Goal: Find specific page/section: Find specific page/section

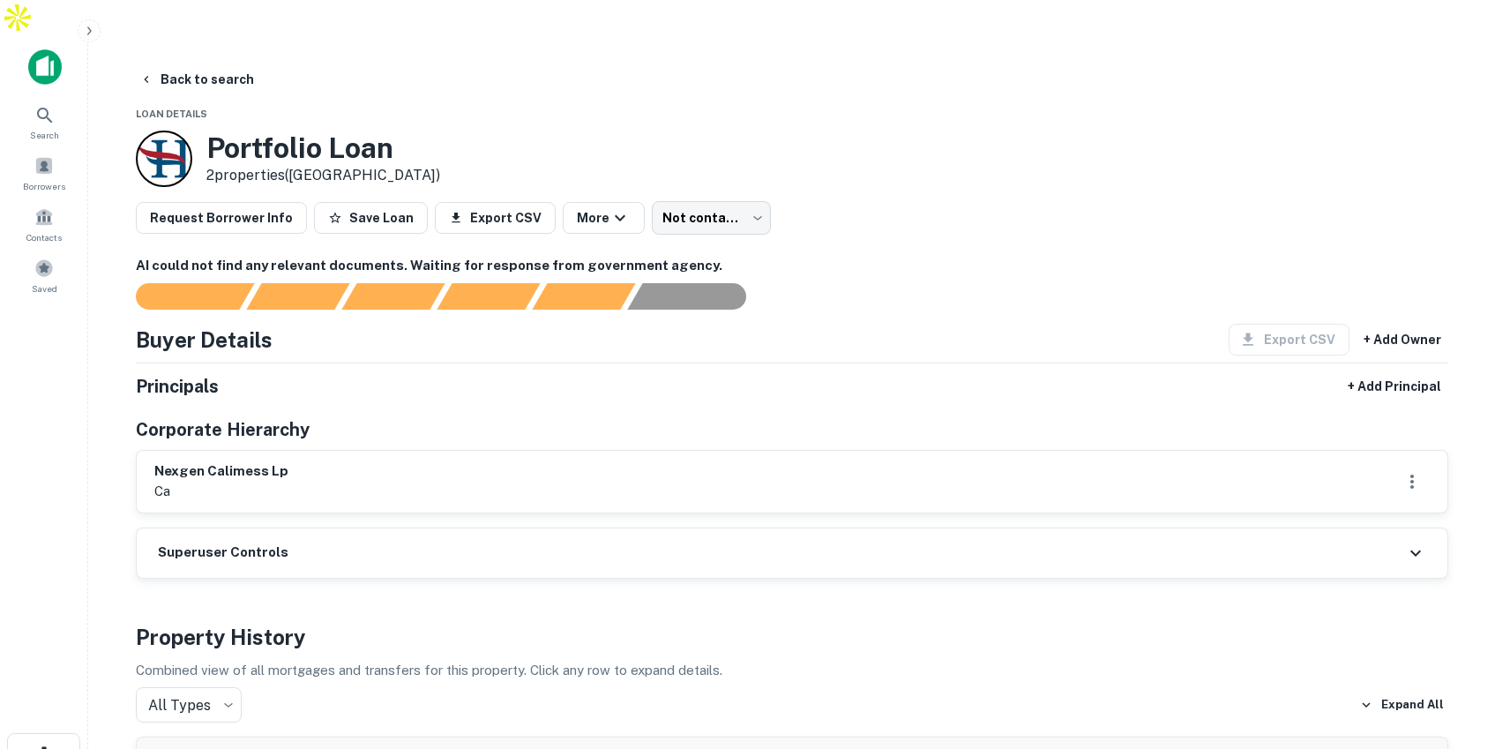
scroll to position [4, 0]
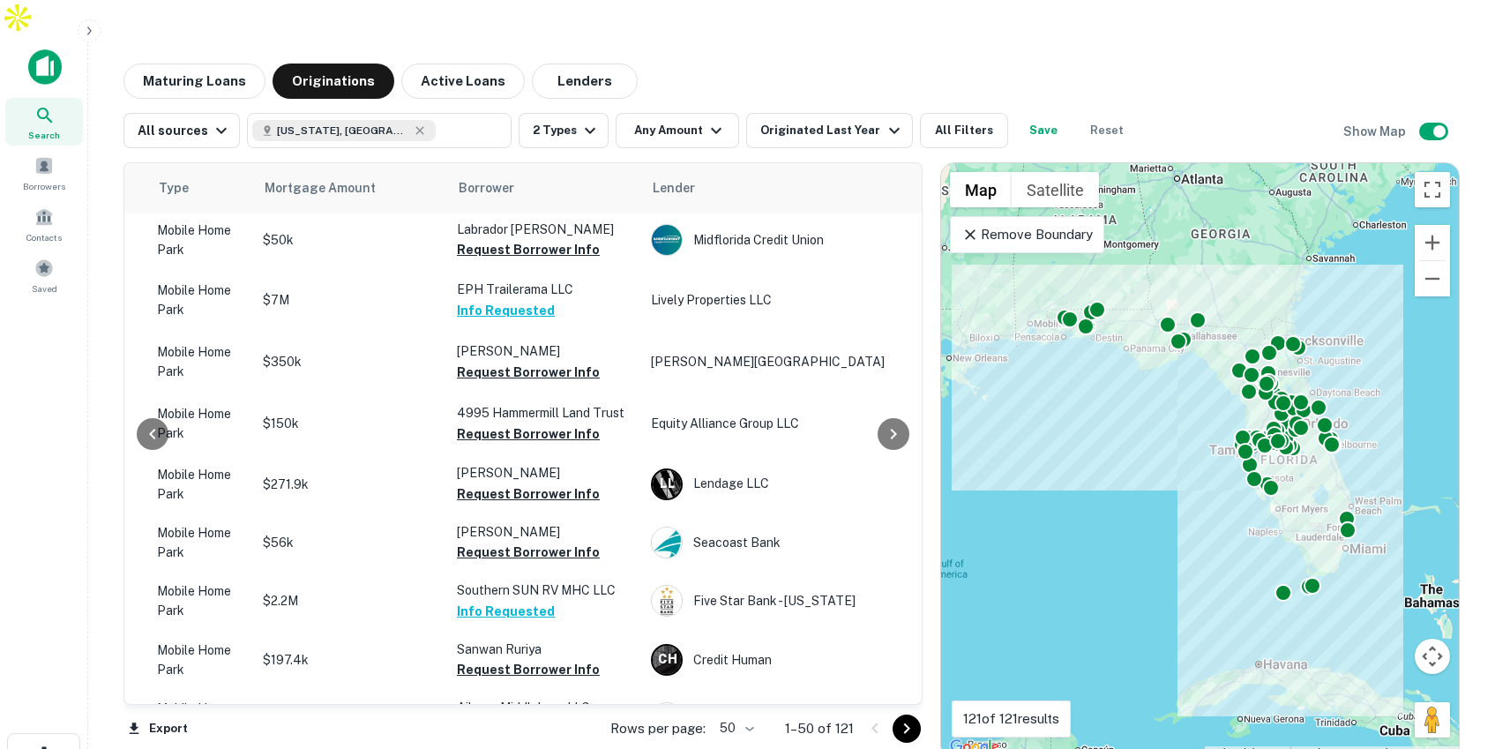
click at [24, 98] on div "Search" at bounding box center [44, 122] width 78 height 48
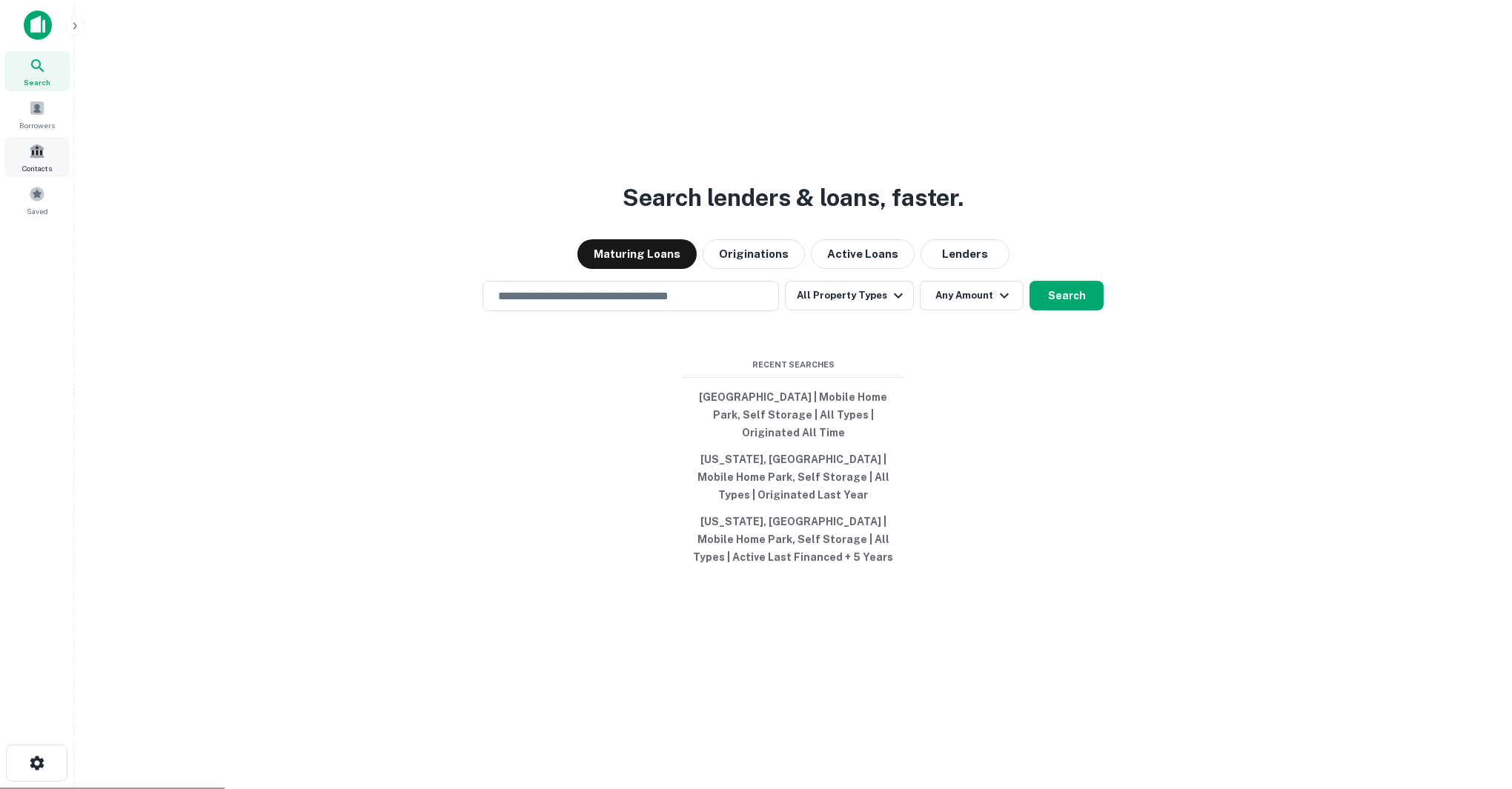
scroll to position [2, 0]
click at [79, 22] on icon "button" at bounding box center [75, 26] width 12 height 12
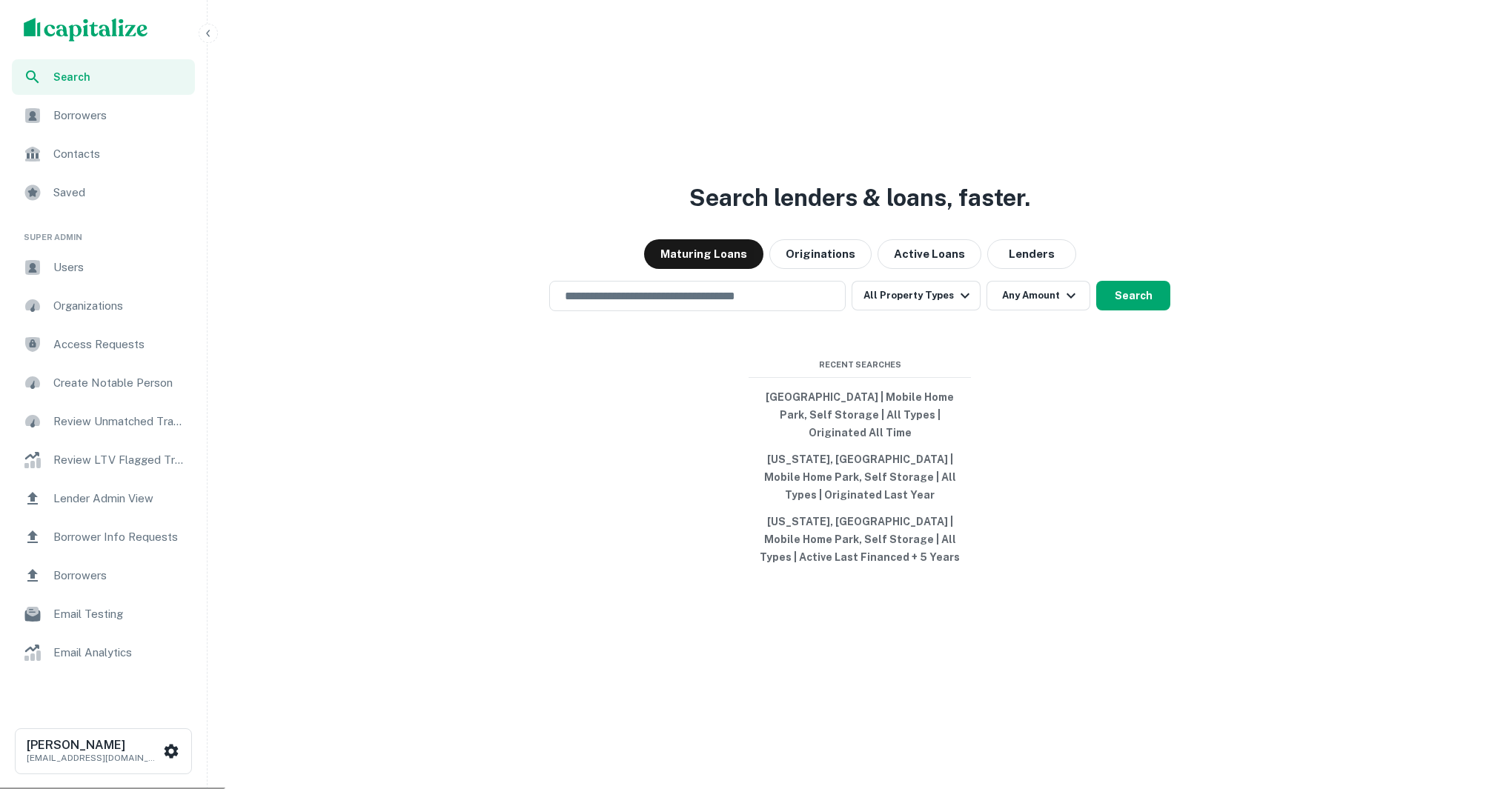
scroll to position [1, 0]
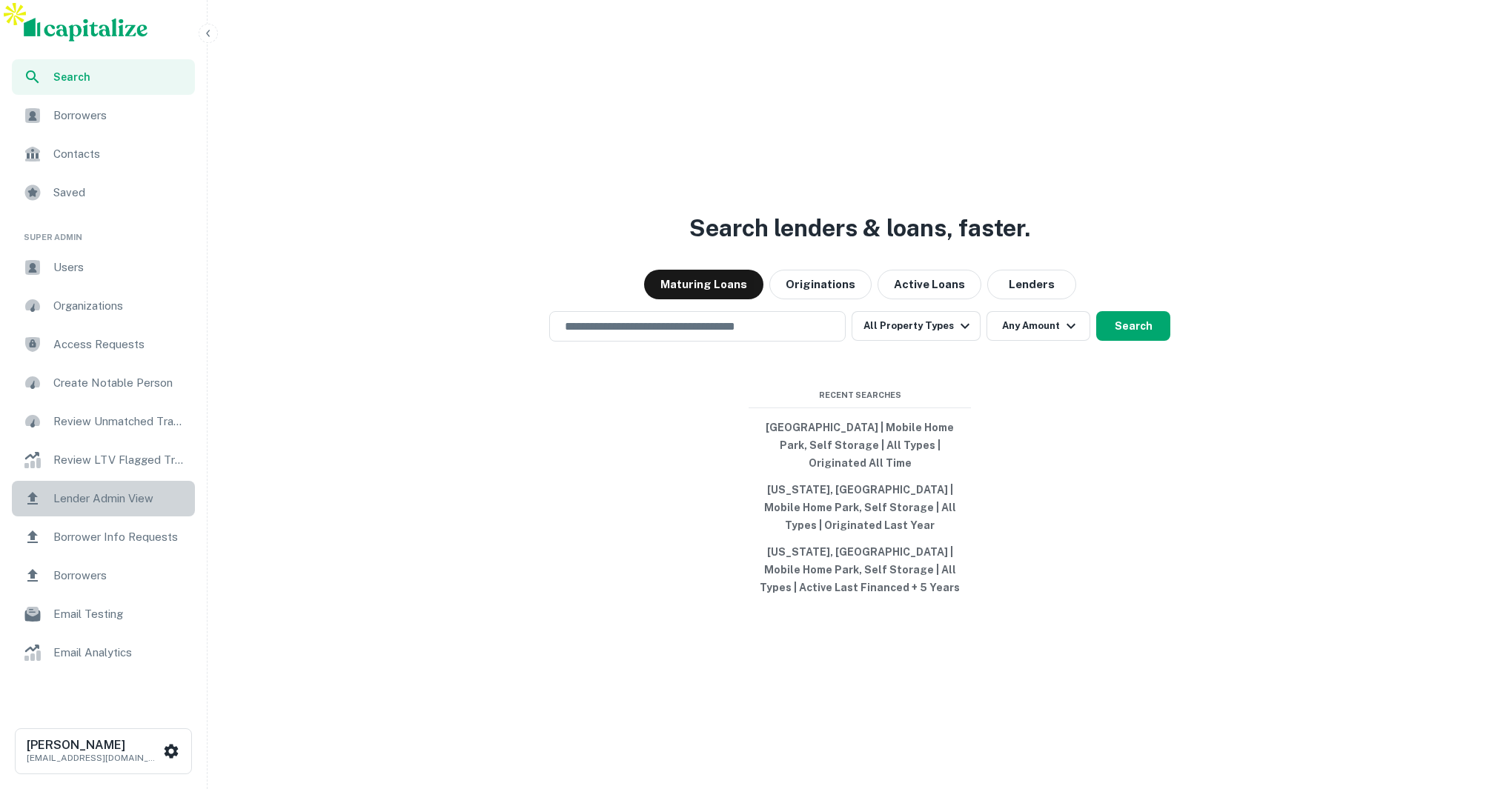
click at [121, 502] on span "Lender Admin View" at bounding box center [119, 498] width 133 height 18
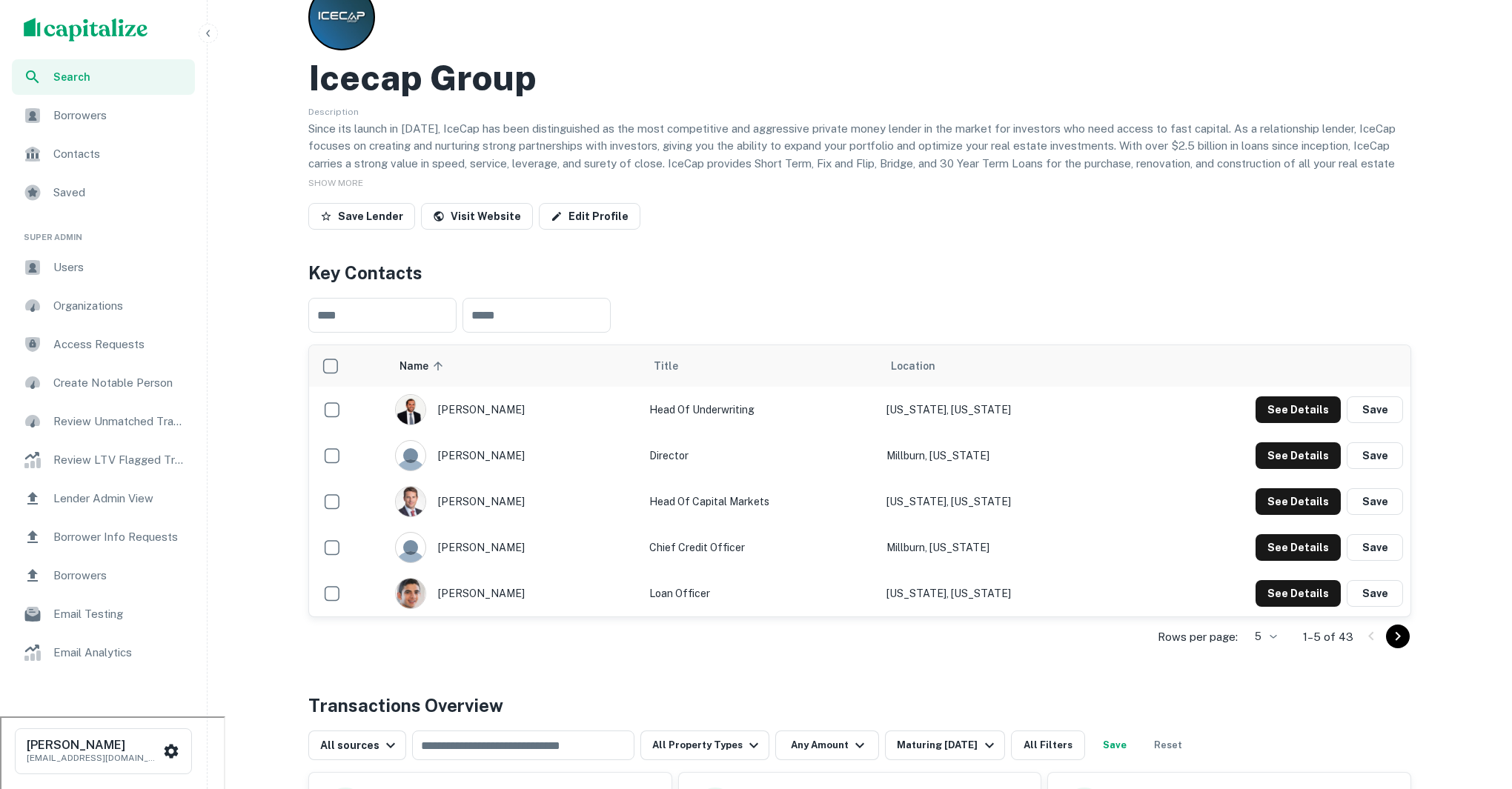
scroll to position [415, 0]
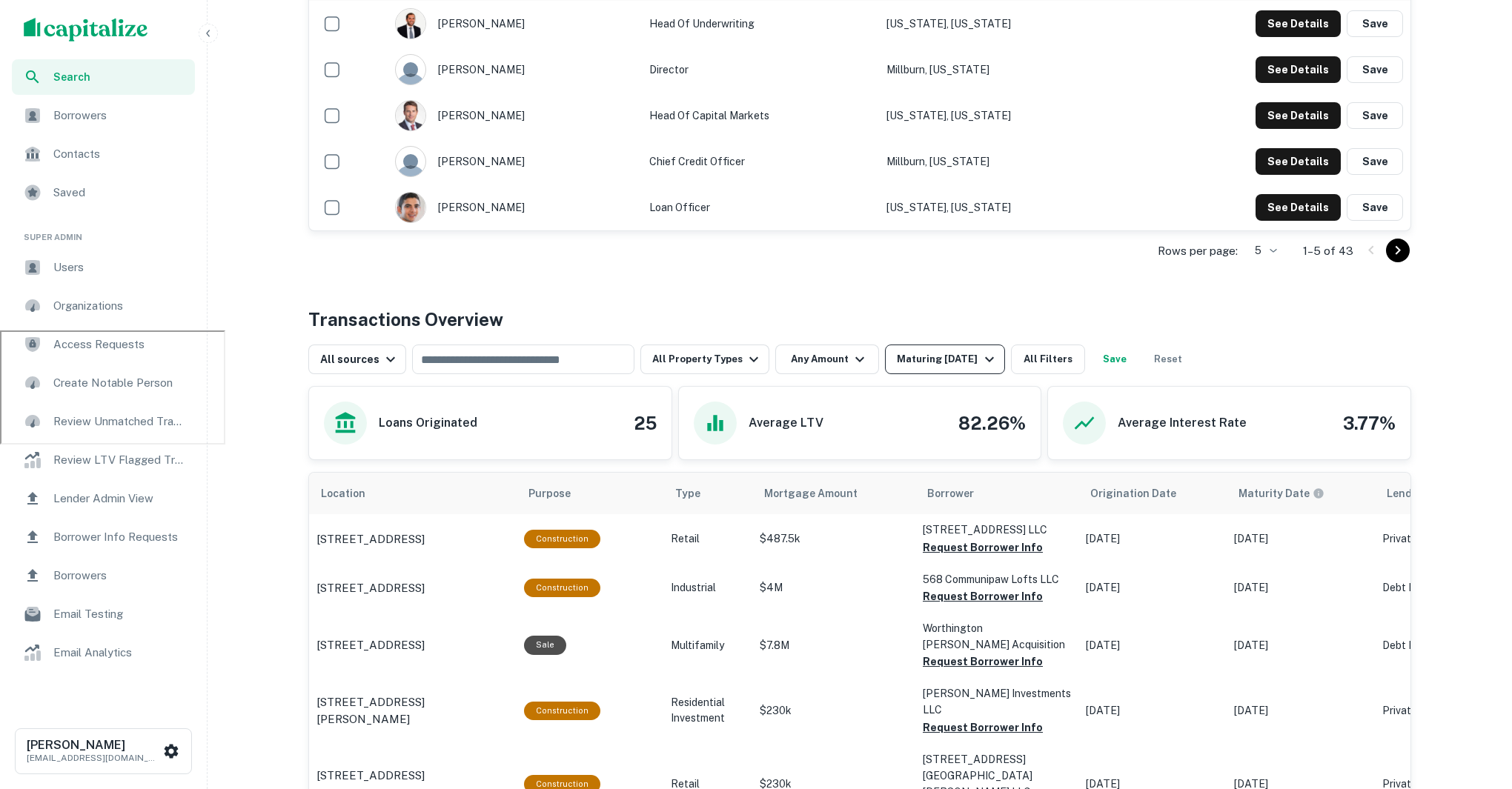
click at [932, 350] on div "Maturing [DATE]" at bounding box center [947, 359] width 101 height 18
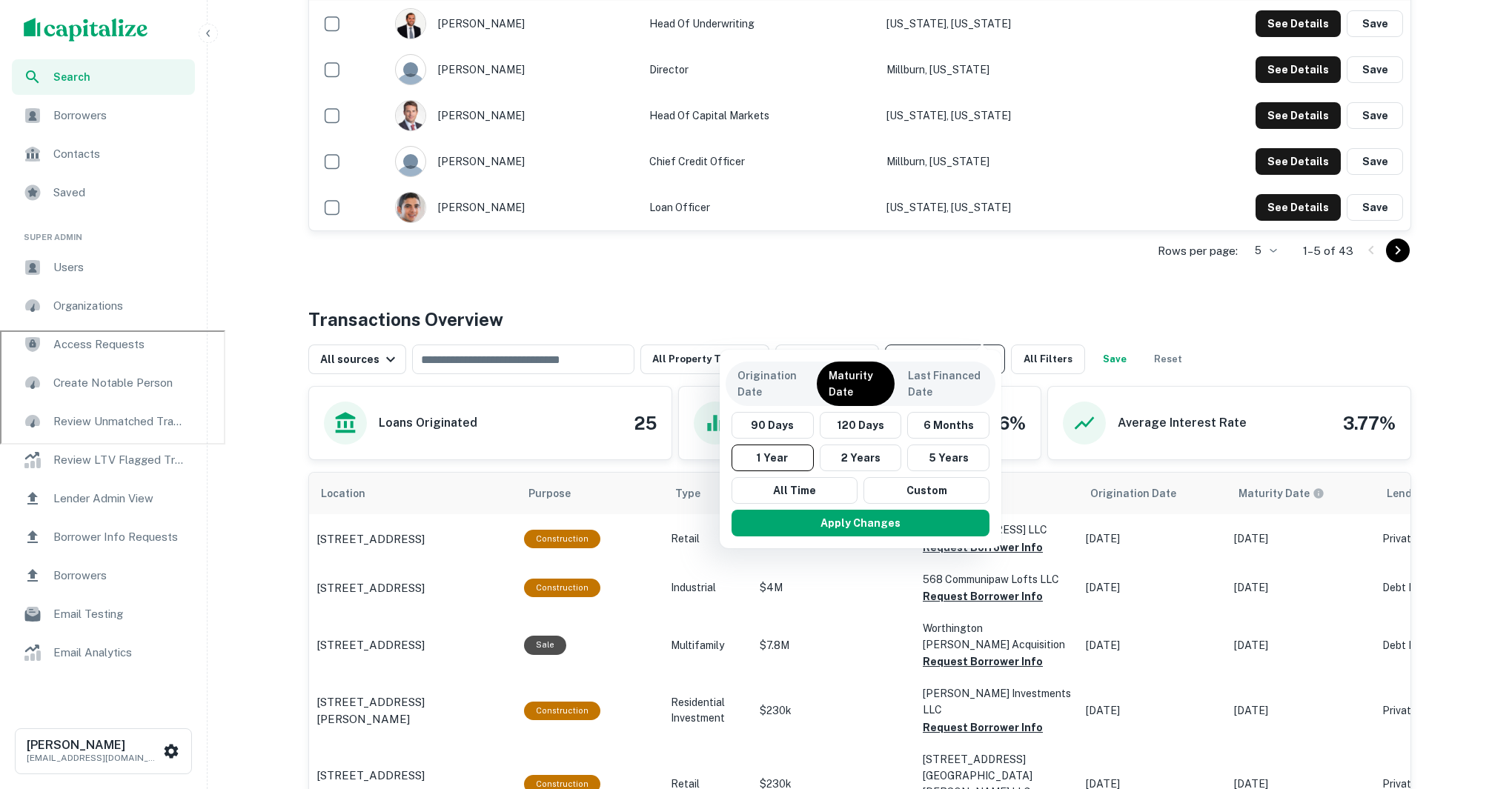
scroll to position [489, 0]
click at [777, 381] on p "Origination Date" at bounding box center [770, 383] width 66 height 33
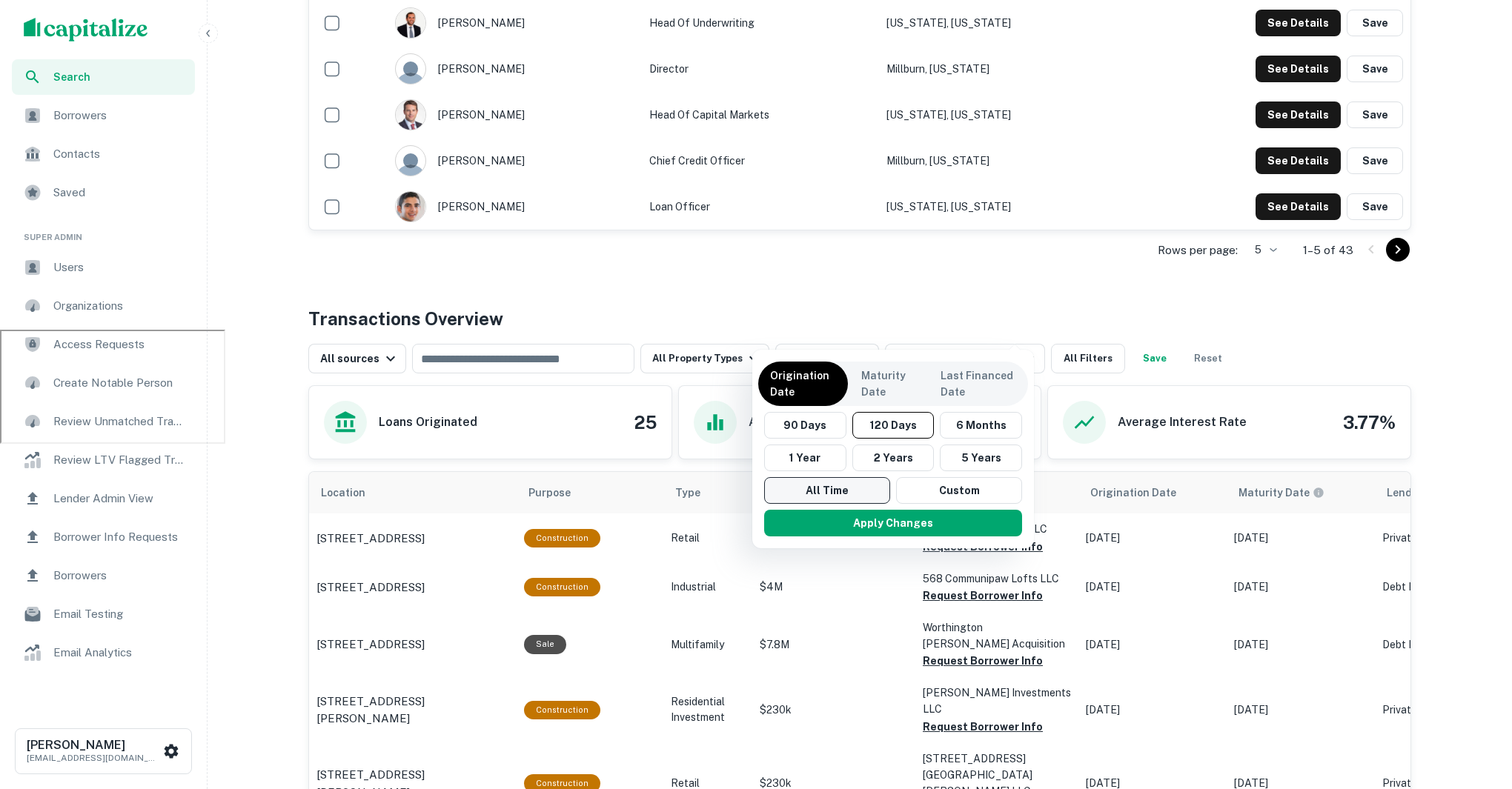
click at [819, 495] on button "All Time" at bounding box center [827, 491] width 126 height 27
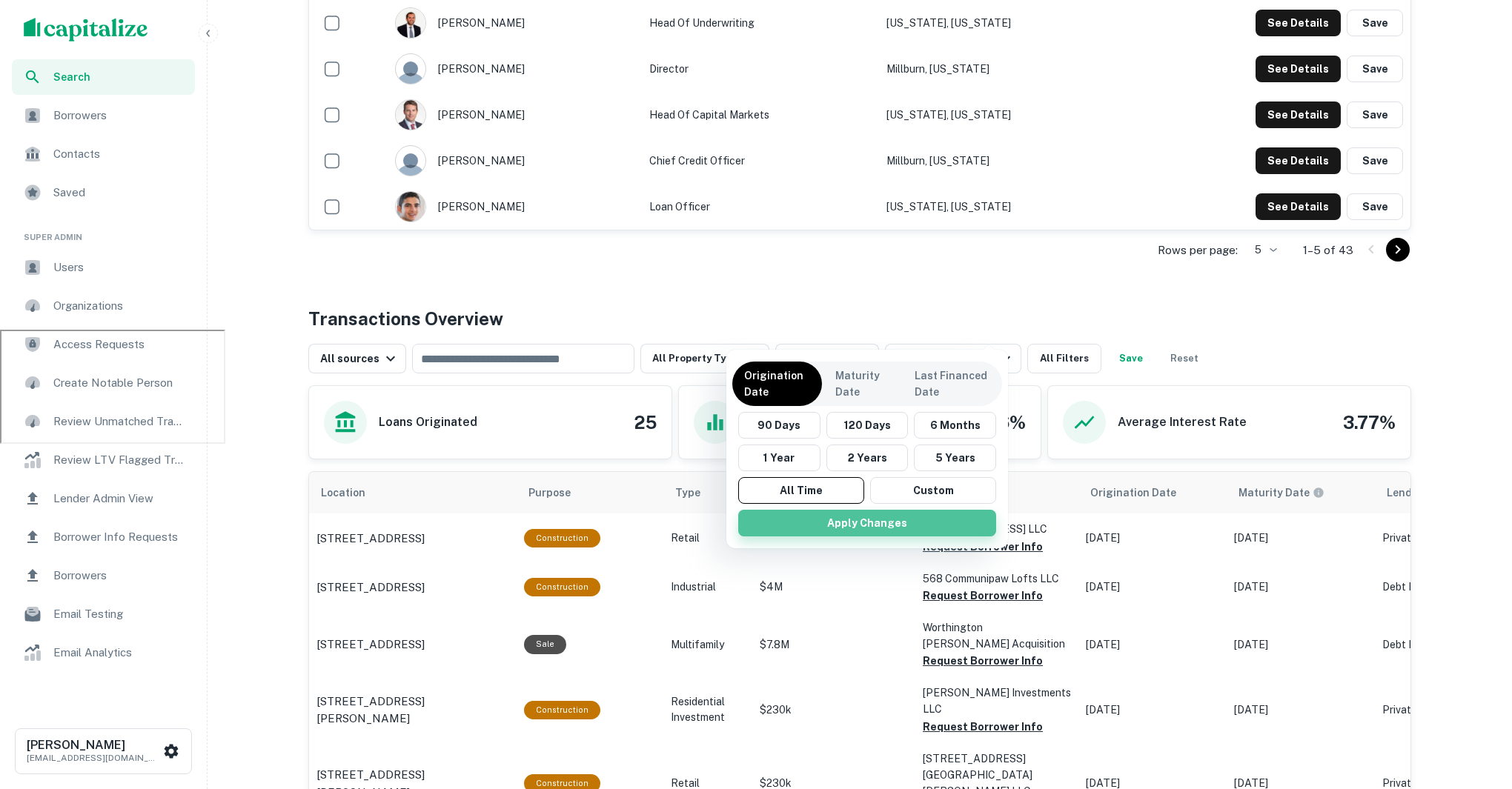
click at [859, 526] on button "Apply Changes" at bounding box center [867, 523] width 258 height 27
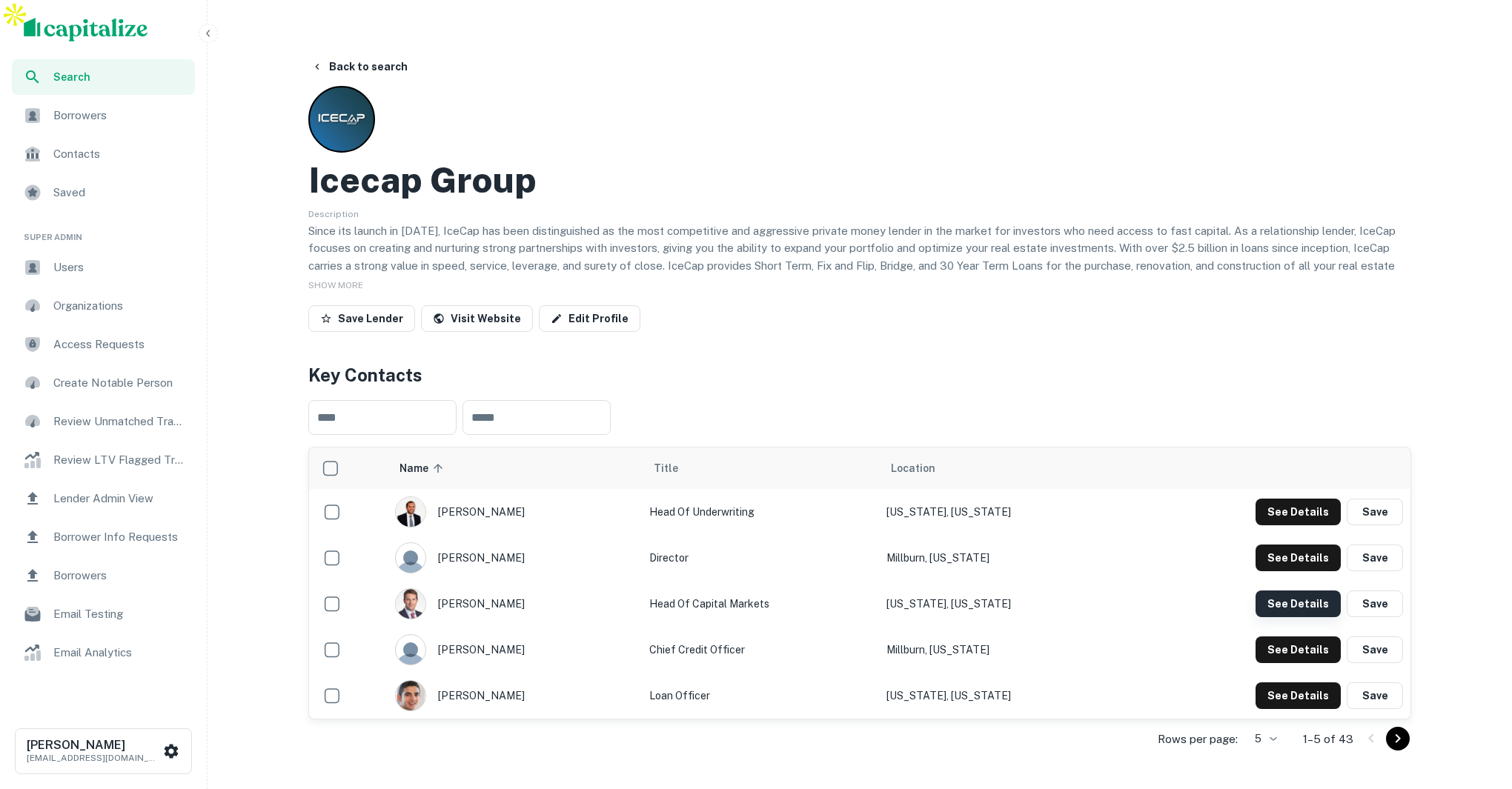
click at [1298, 525] on button "See Details" at bounding box center [1298, 512] width 85 height 27
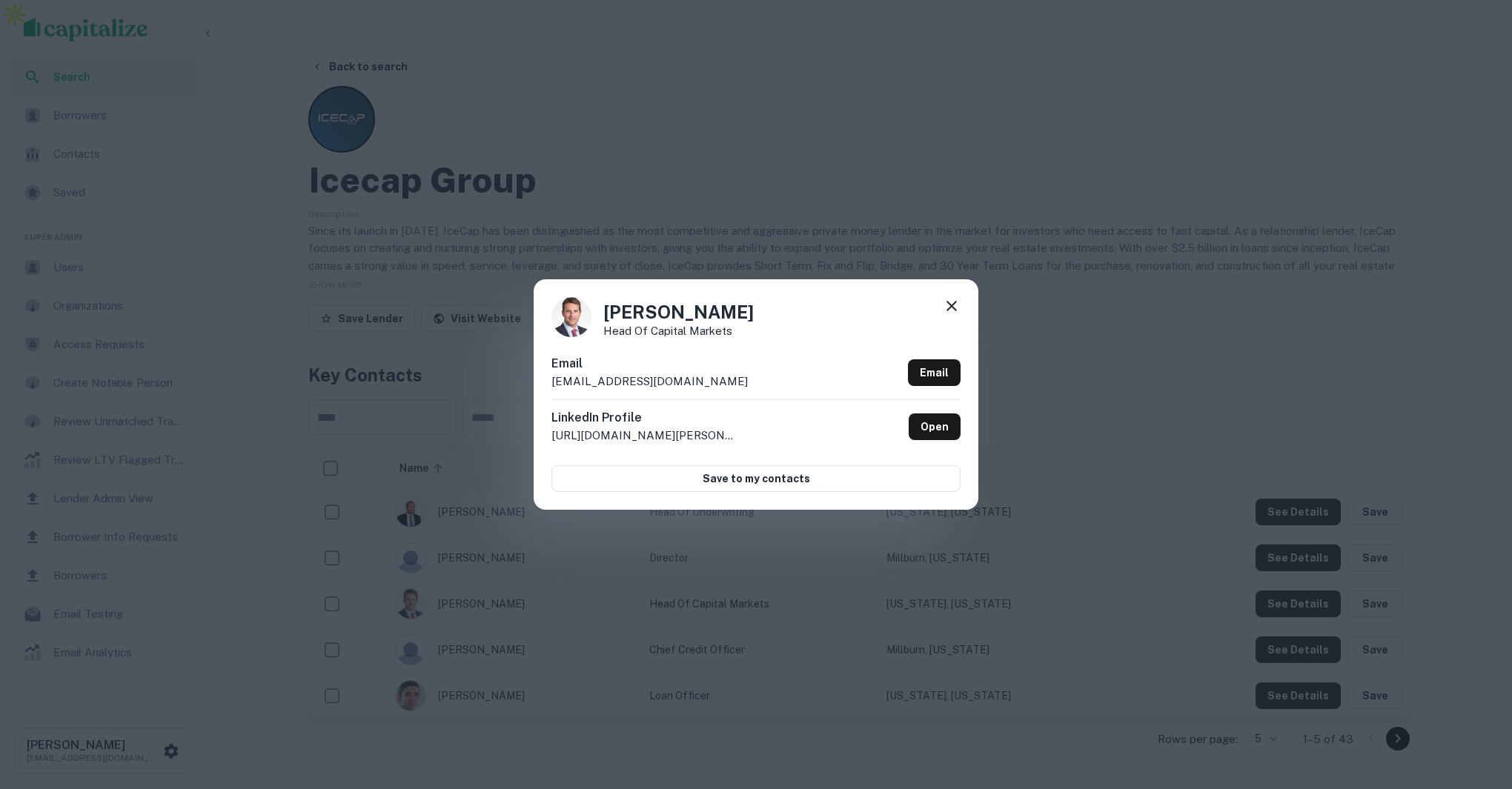
click at [953, 304] on icon at bounding box center [951, 306] width 10 height 10
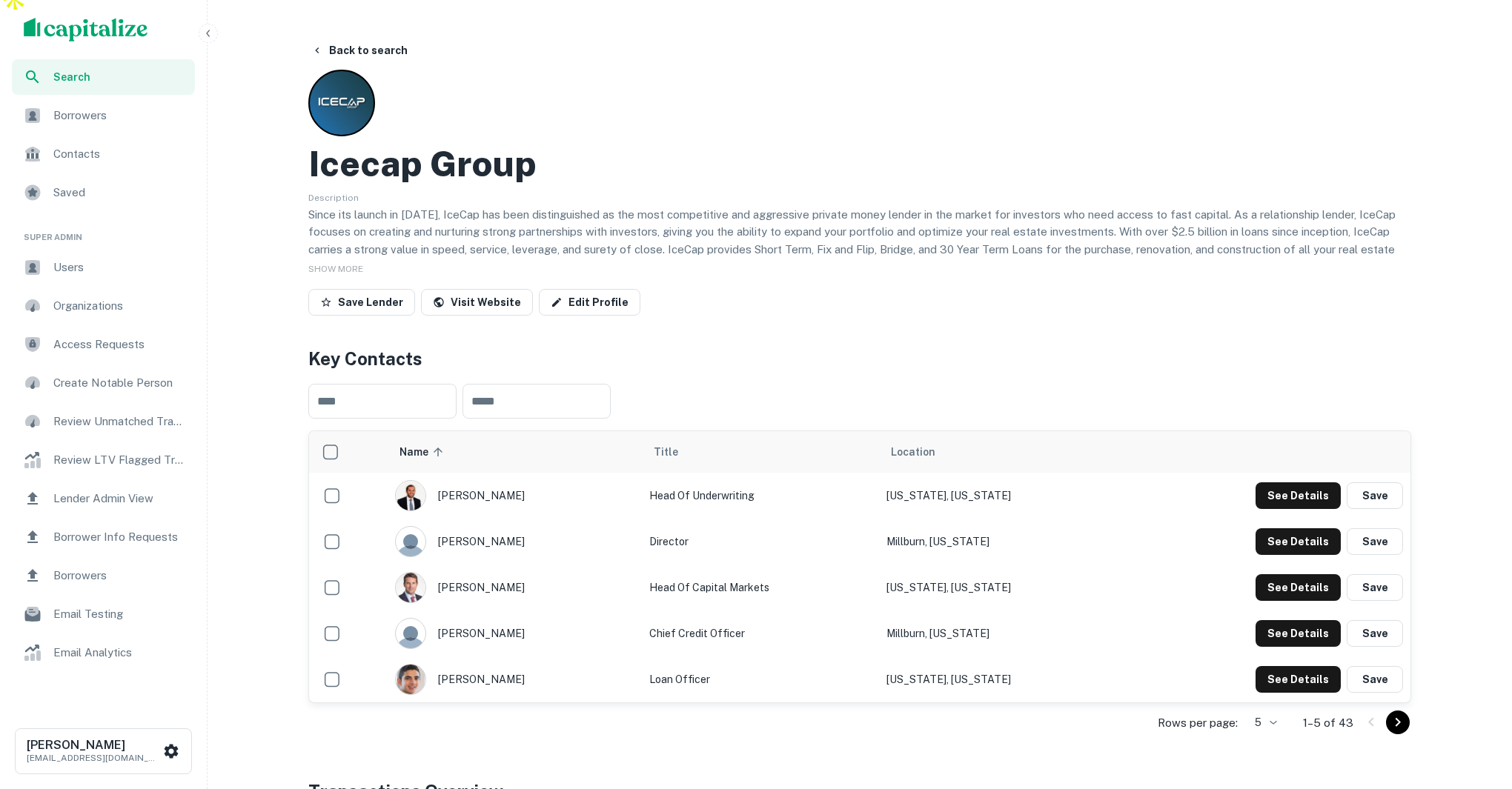
scroll to position [18, 0]
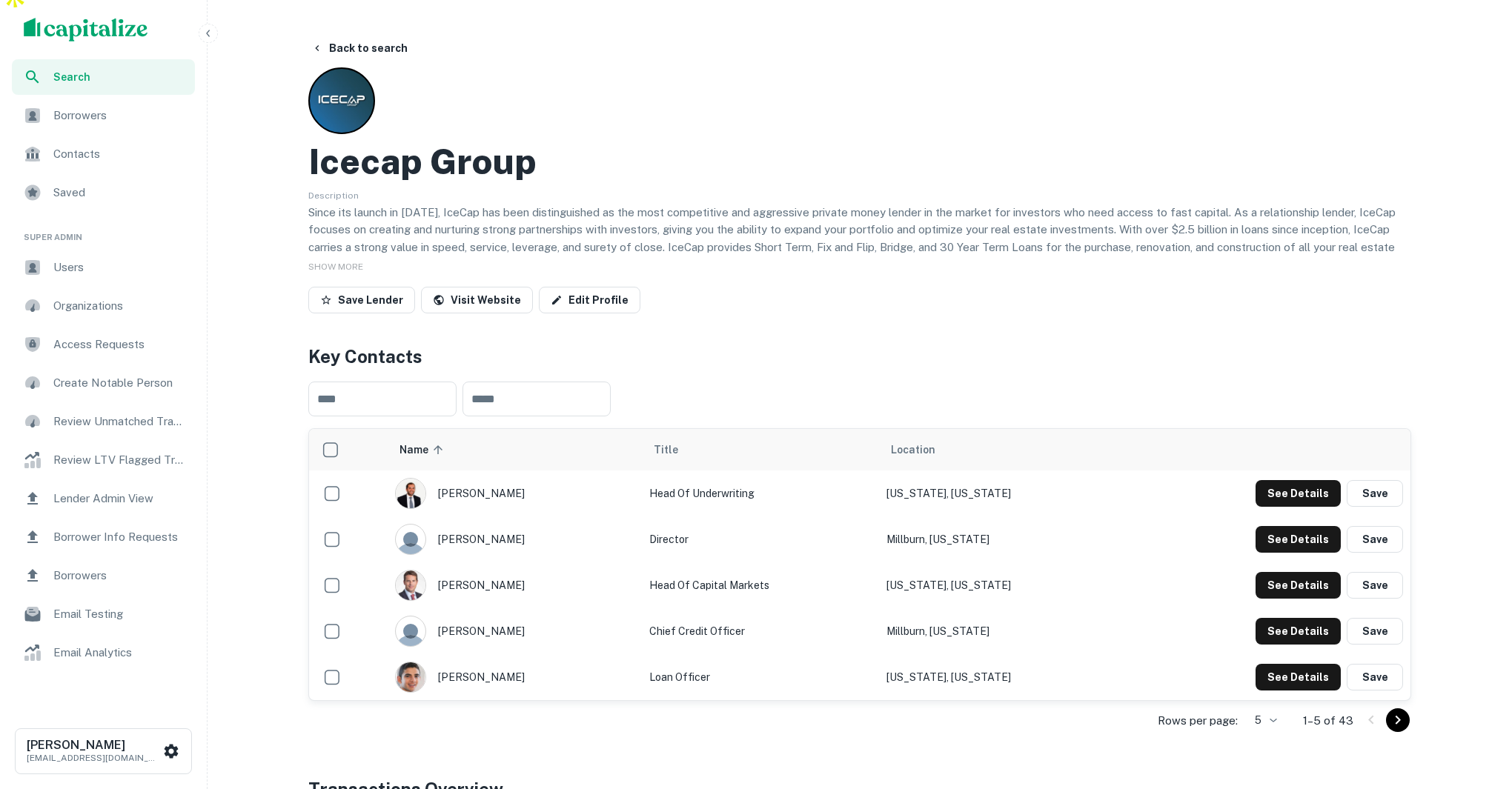
click at [113, 491] on span "Lender Admin View" at bounding box center [119, 498] width 133 height 18
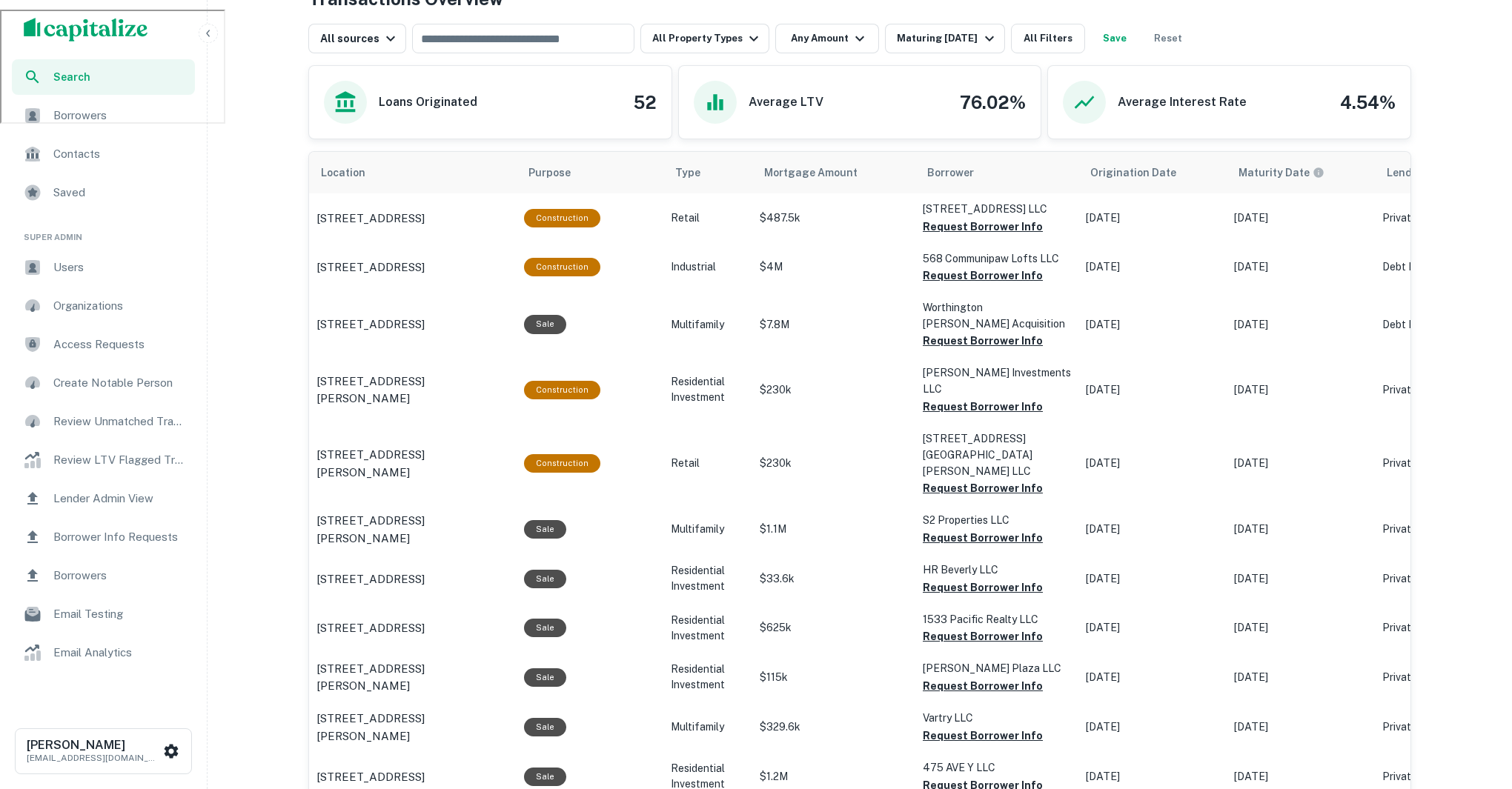
scroll to position [511, 0]
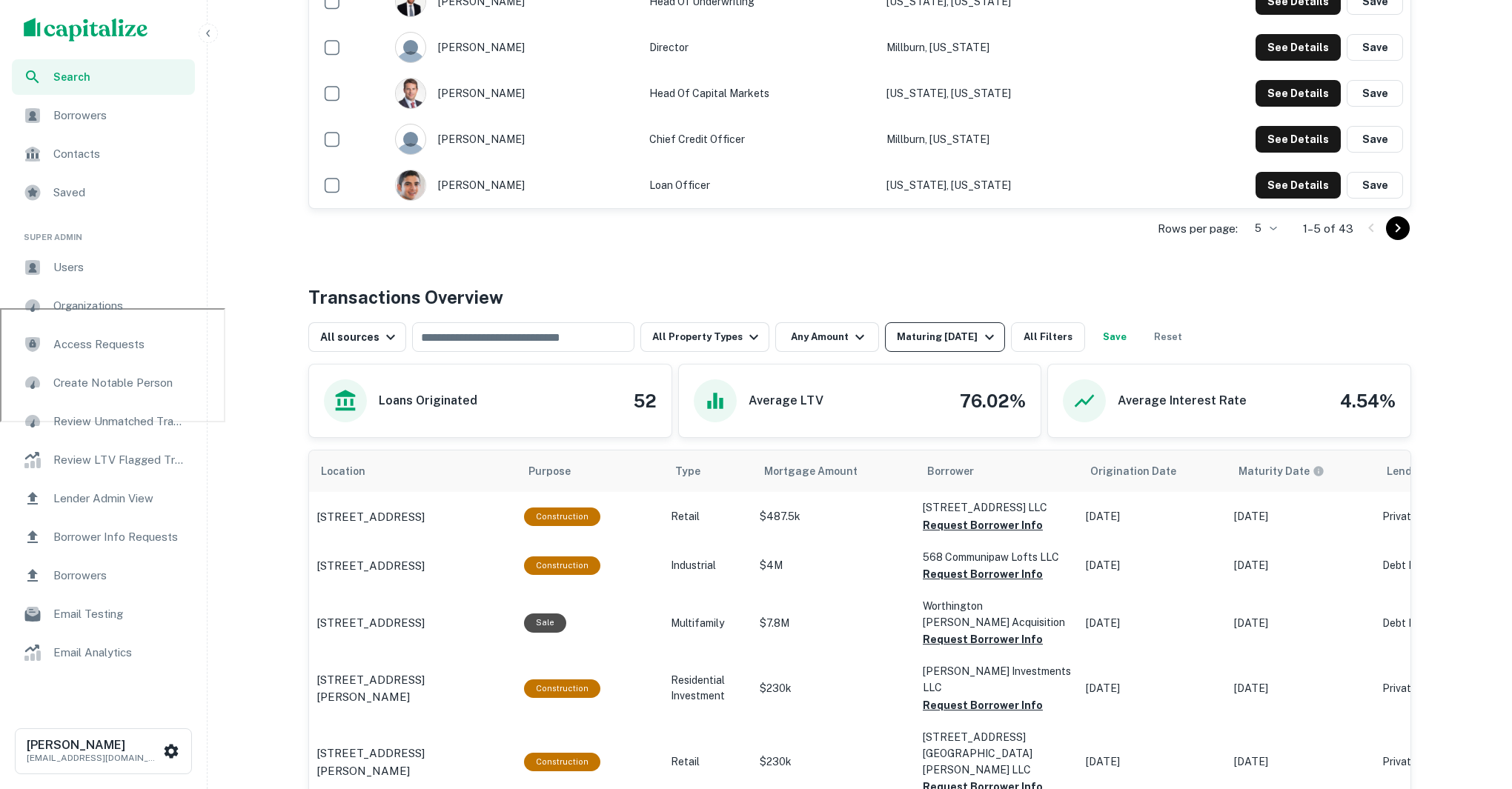
click at [925, 329] on div "Maturing [DATE]" at bounding box center [947, 337] width 101 height 18
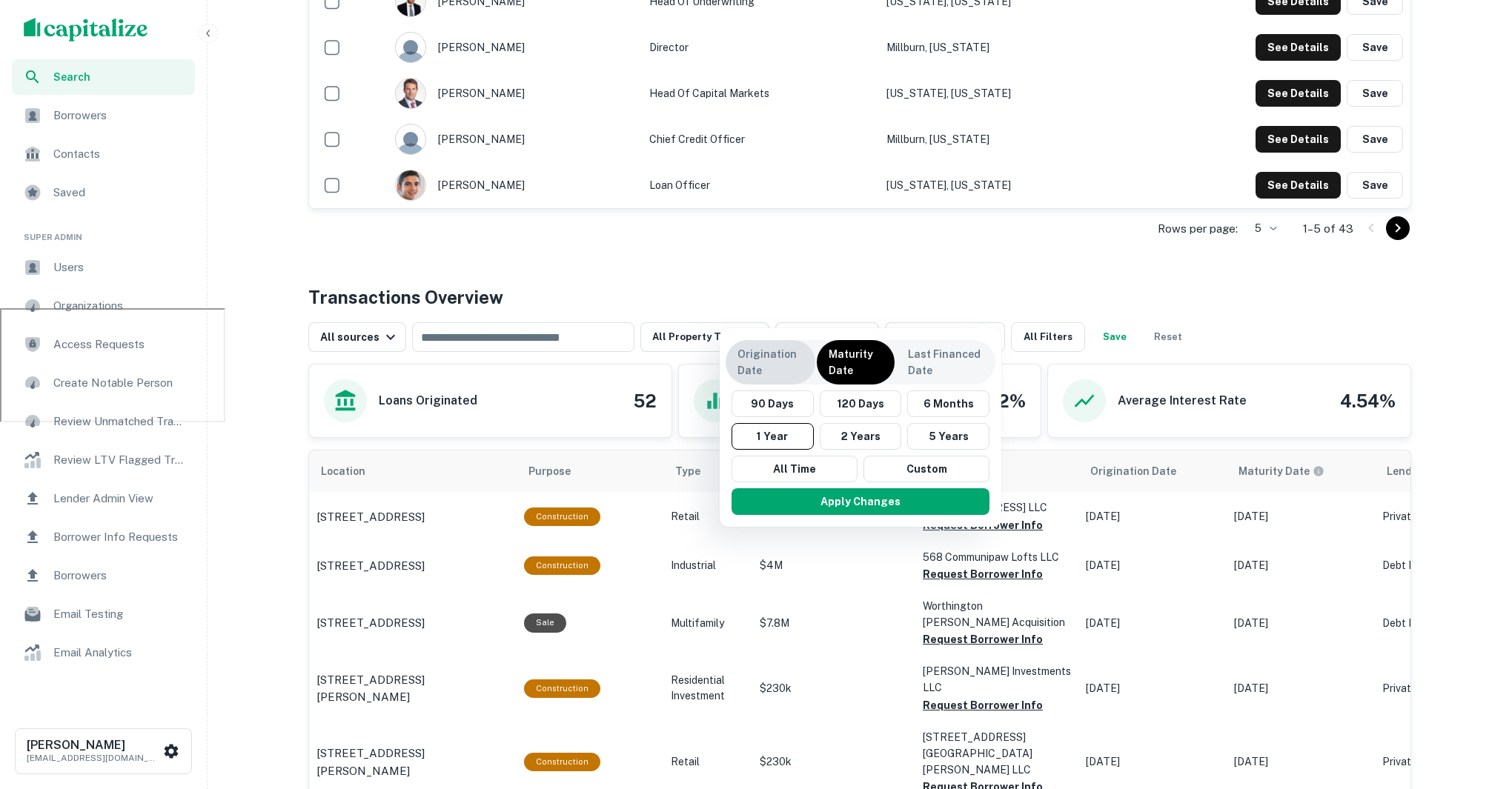
click at [764, 362] on p "Origination Date" at bounding box center [770, 362] width 66 height 33
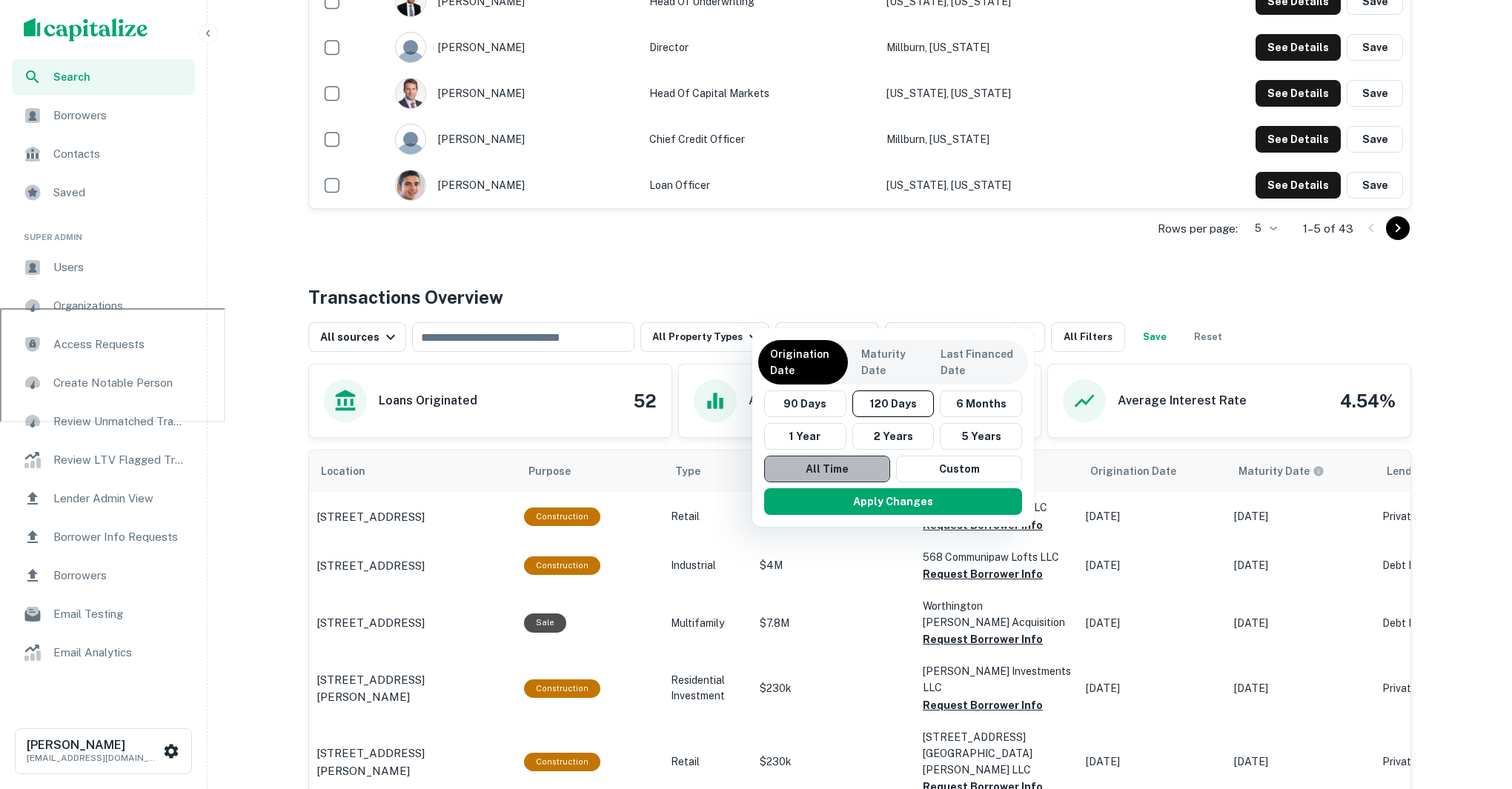
click at [840, 474] on button "All Time" at bounding box center [827, 469] width 126 height 27
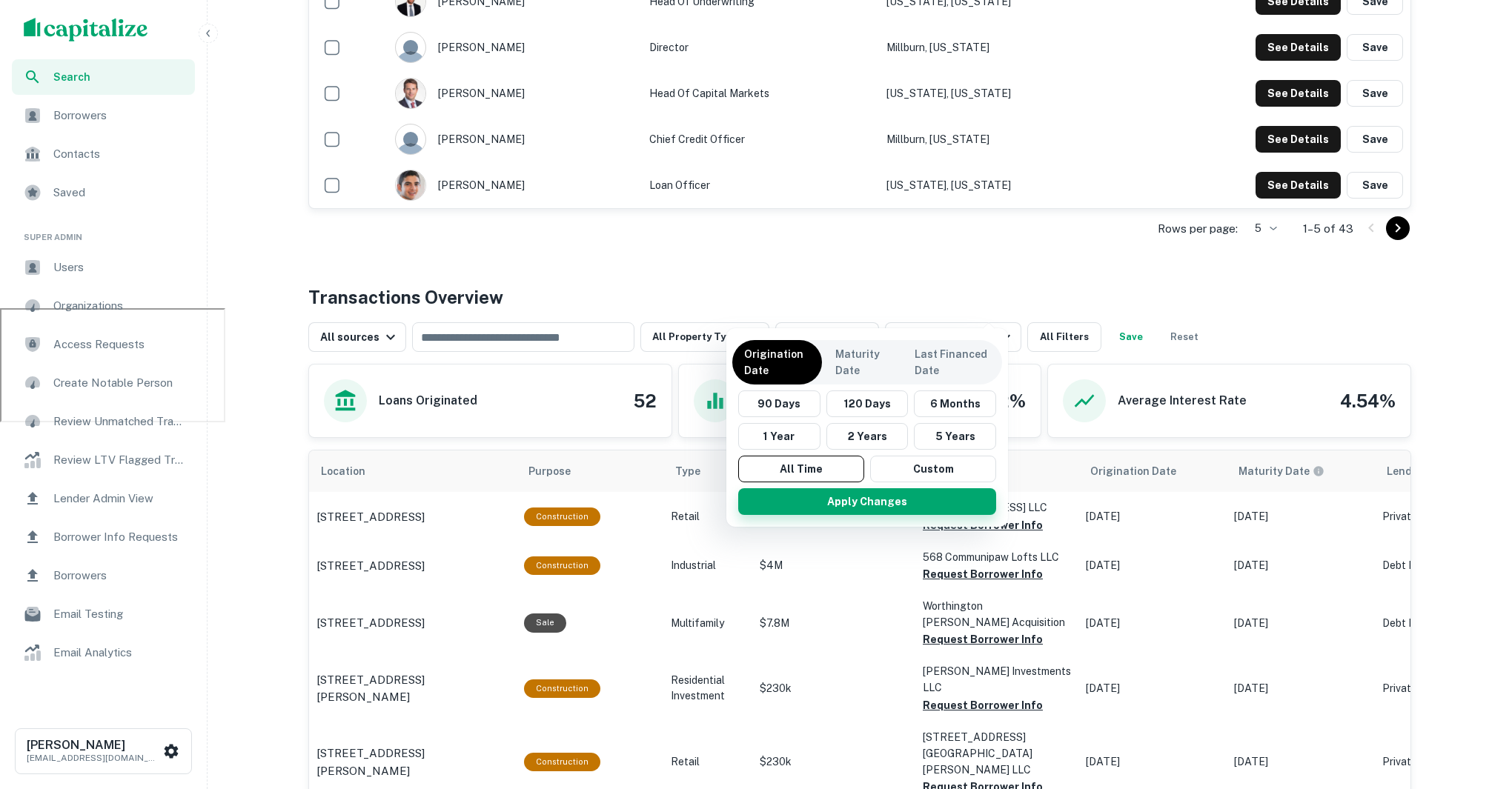
click at [852, 497] on button "Apply Changes" at bounding box center [867, 502] width 258 height 27
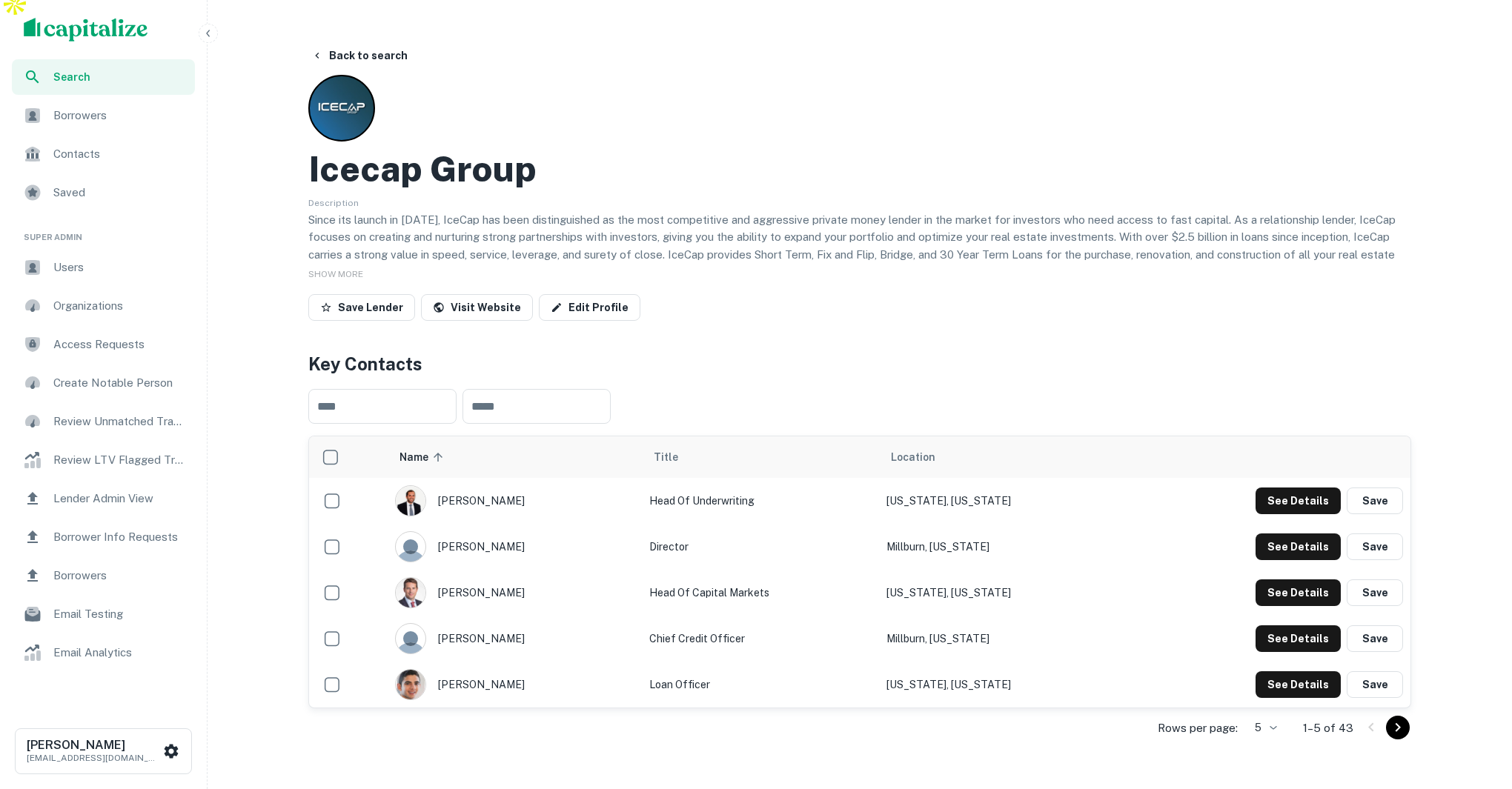
scroll to position [14, 0]
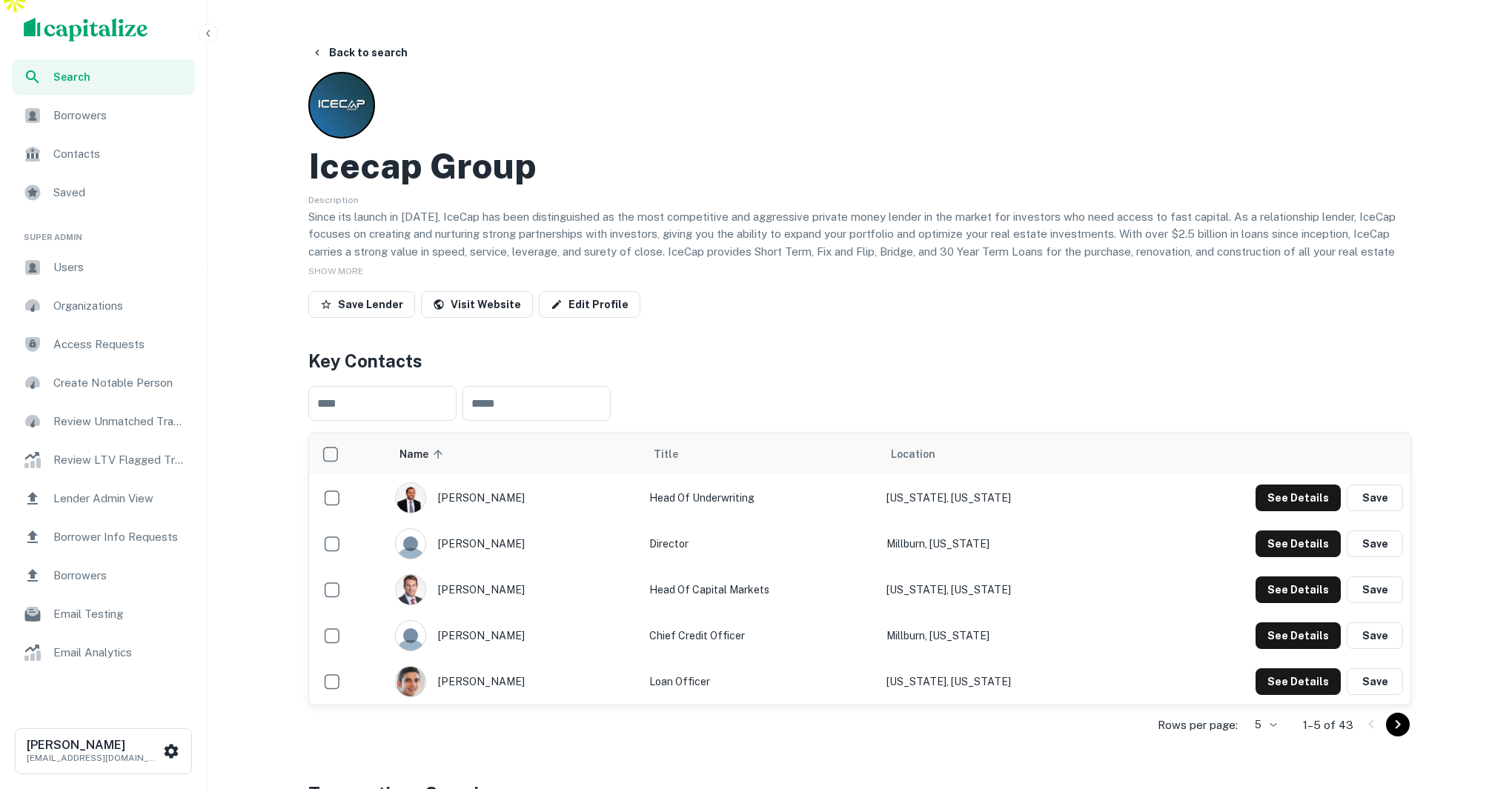
click at [208, 35] on icon "button" at bounding box center [208, 33] width 3 height 7
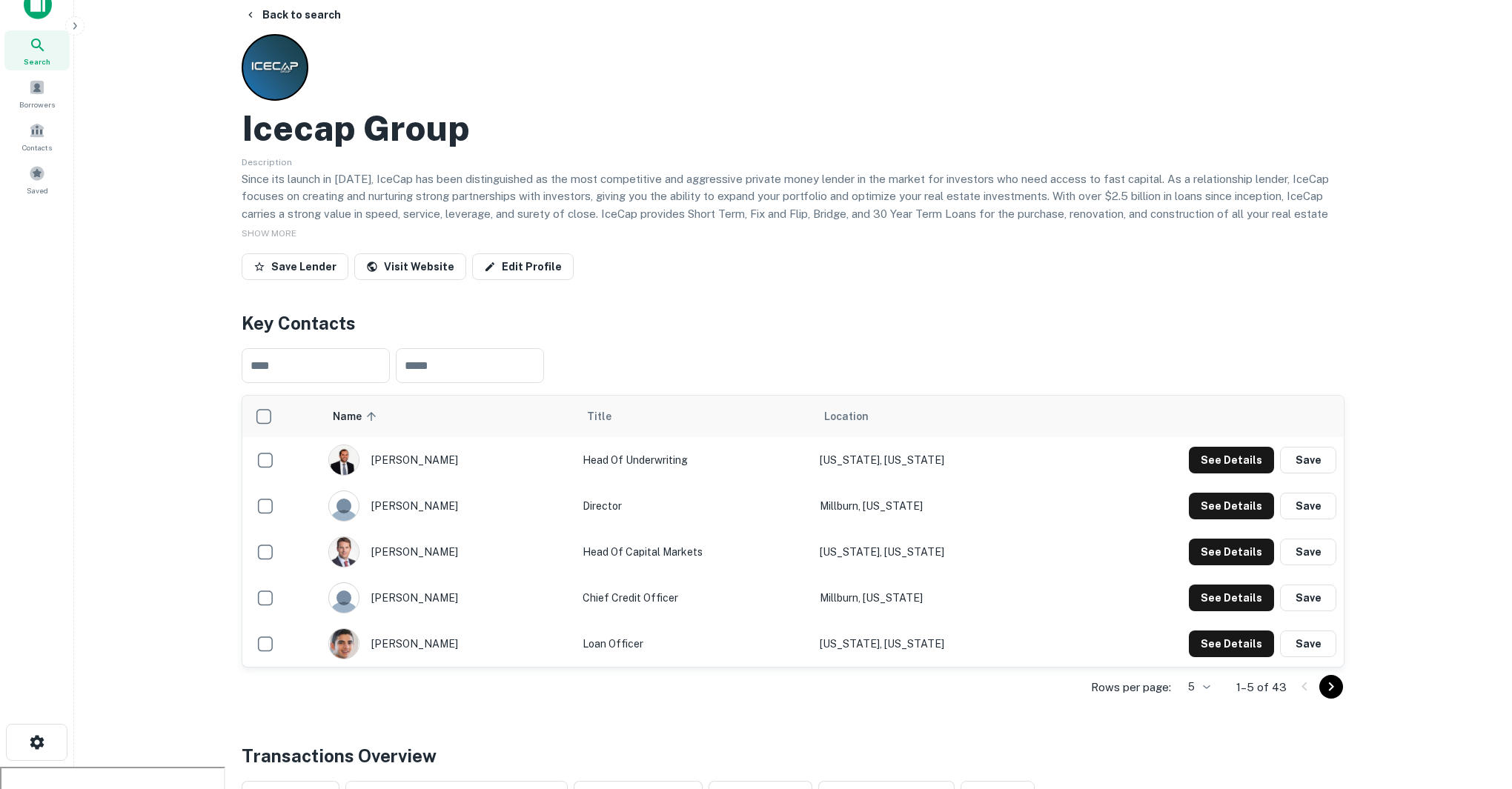
scroll to position [80, 0]
